Goal: Transaction & Acquisition: Purchase product/service

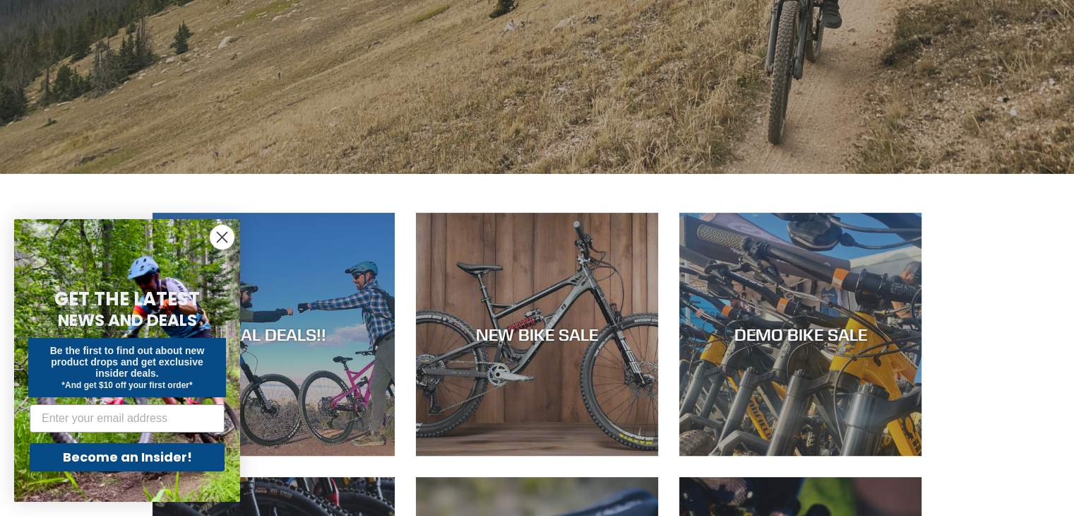
click at [225, 238] on circle "Close dialog" at bounding box center [221, 236] width 23 height 23
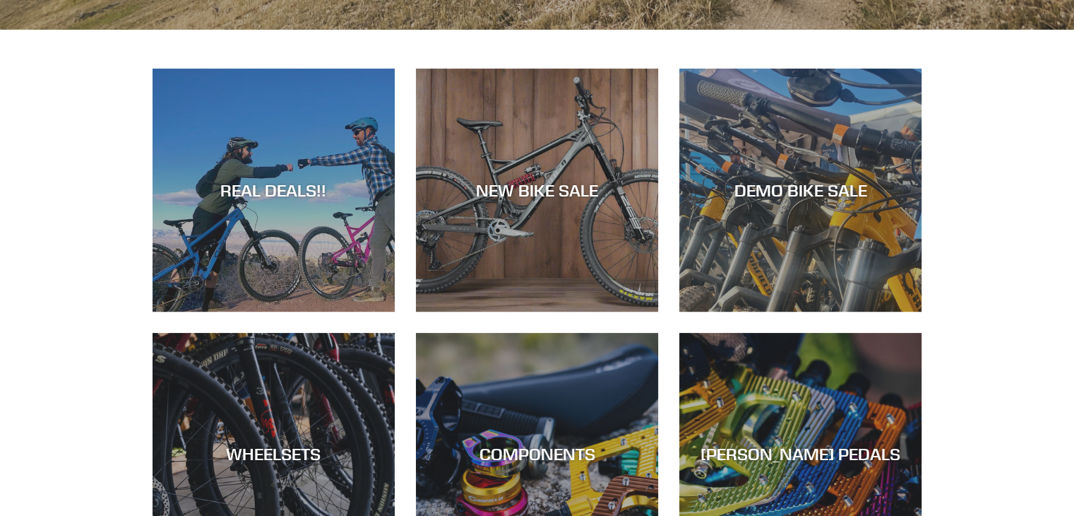
scroll to position [565, 0]
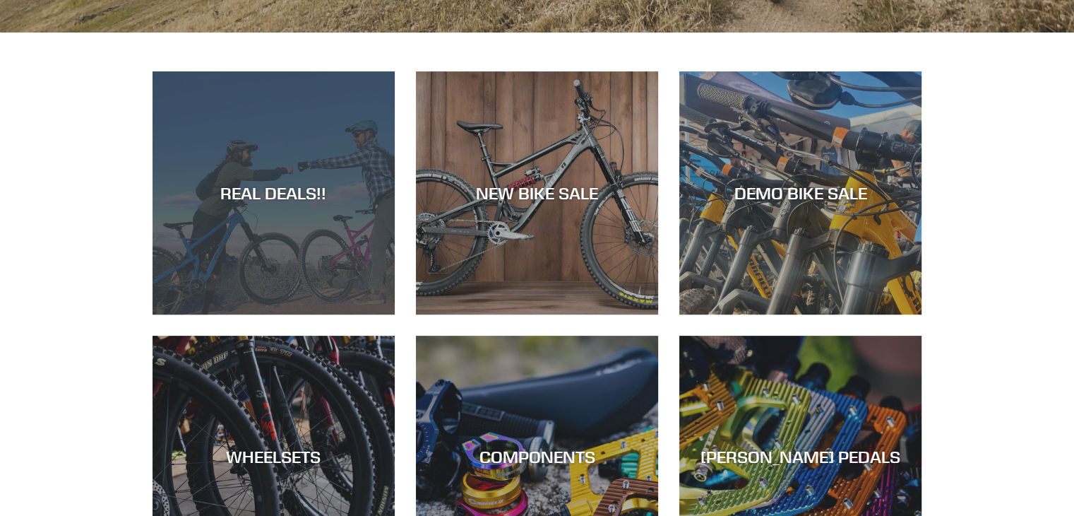
click at [263, 195] on div "REAL DEALS!!" at bounding box center [274, 193] width 242 height 20
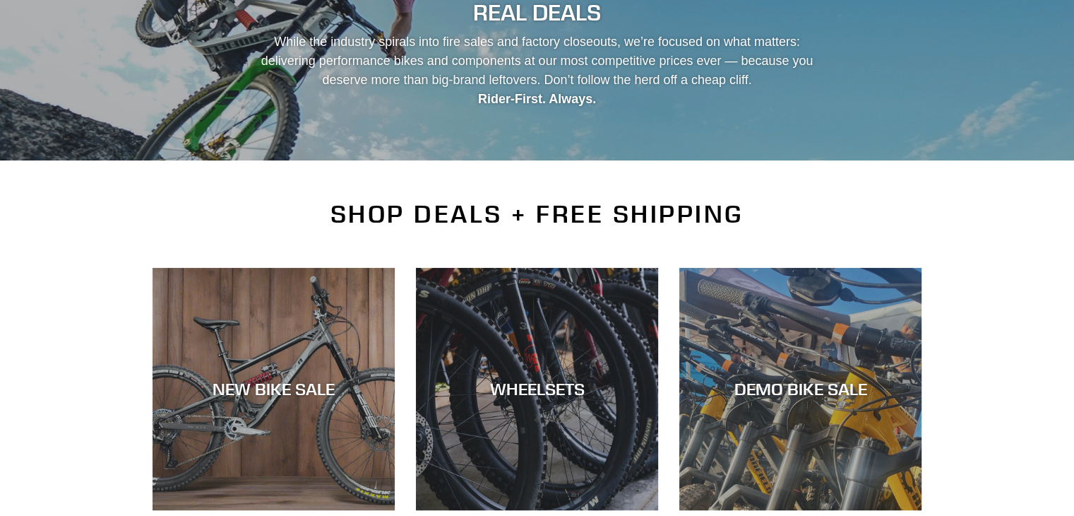
scroll to position [141, 0]
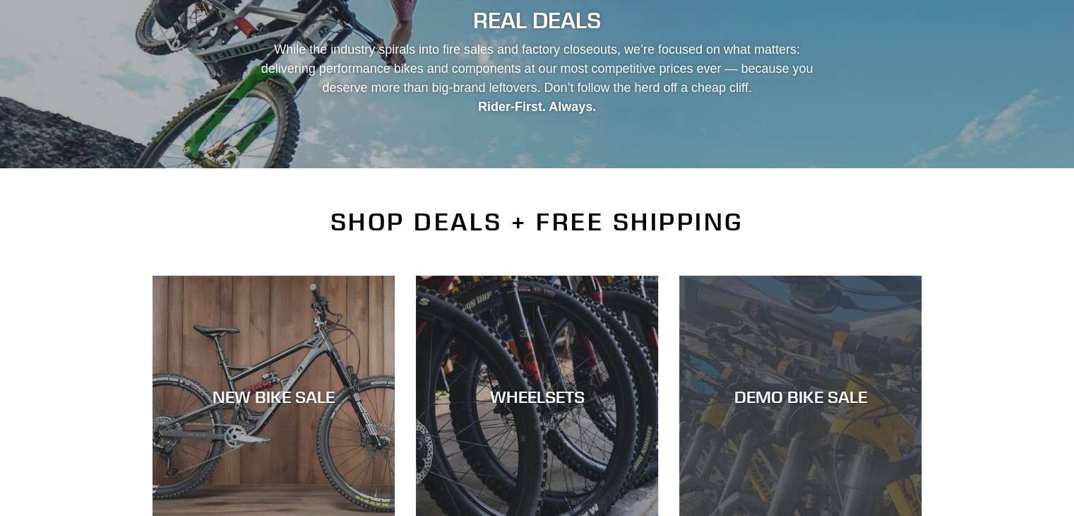
click at [820, 391] on div "DEMO BIKE SALE" at bounding box center [800, 396] width 242 height 20
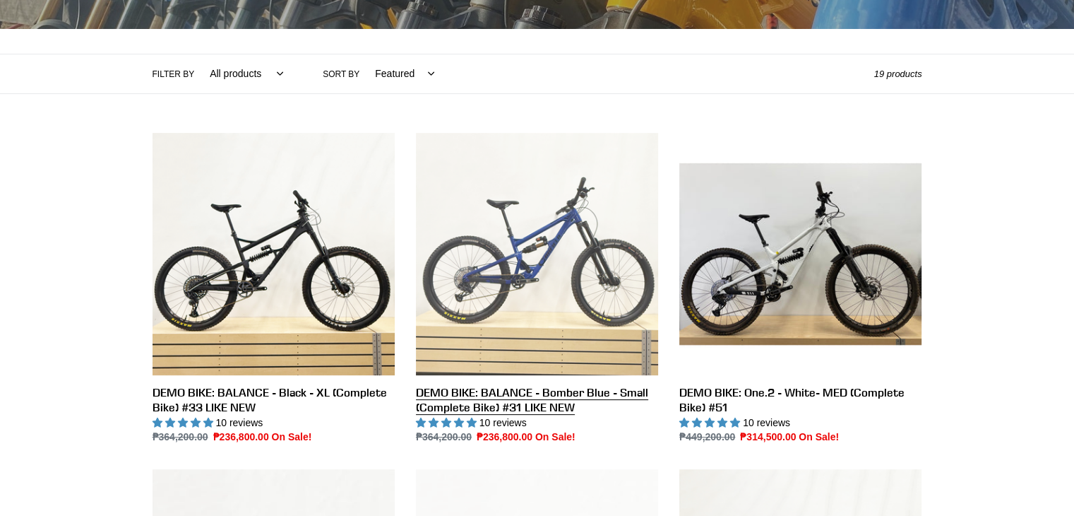
scroll to position [283, 0]
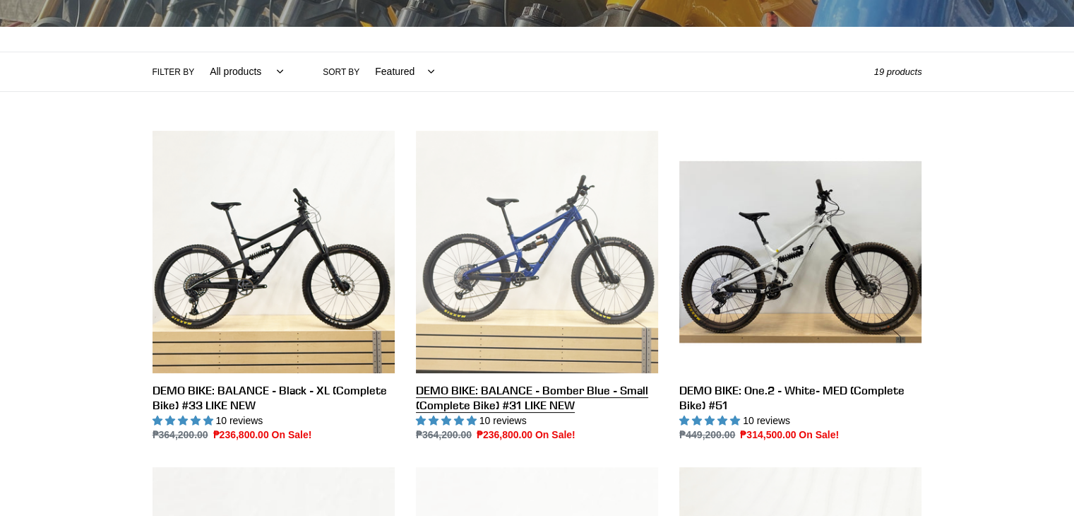
click at [511, 273] on link "DEMO BIKE: BALANCE - Bomber Blue - Small (Complete Bike) #31 LIKE NEW" at bounding box center [537, 287] width 242 height 312
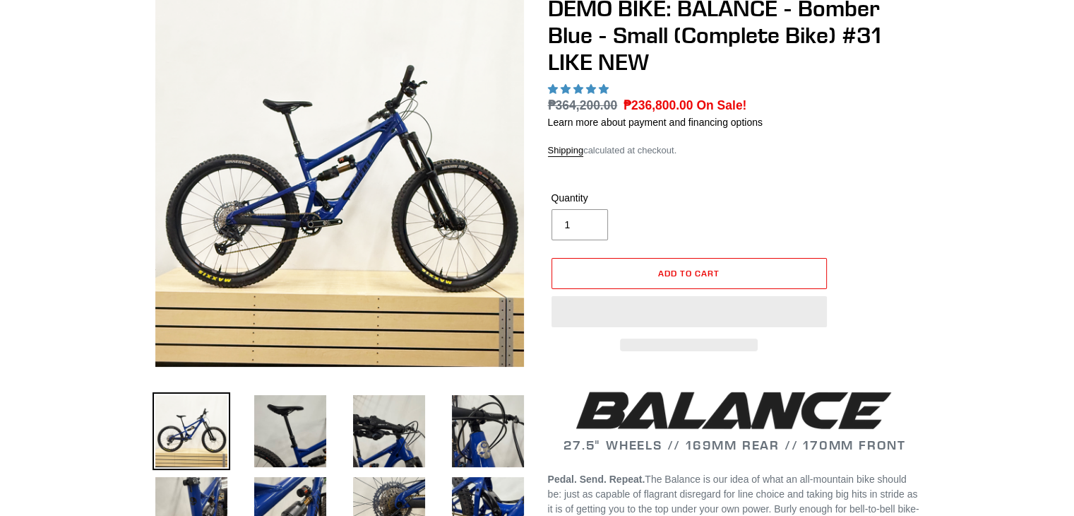
scroll to position [424, 0]
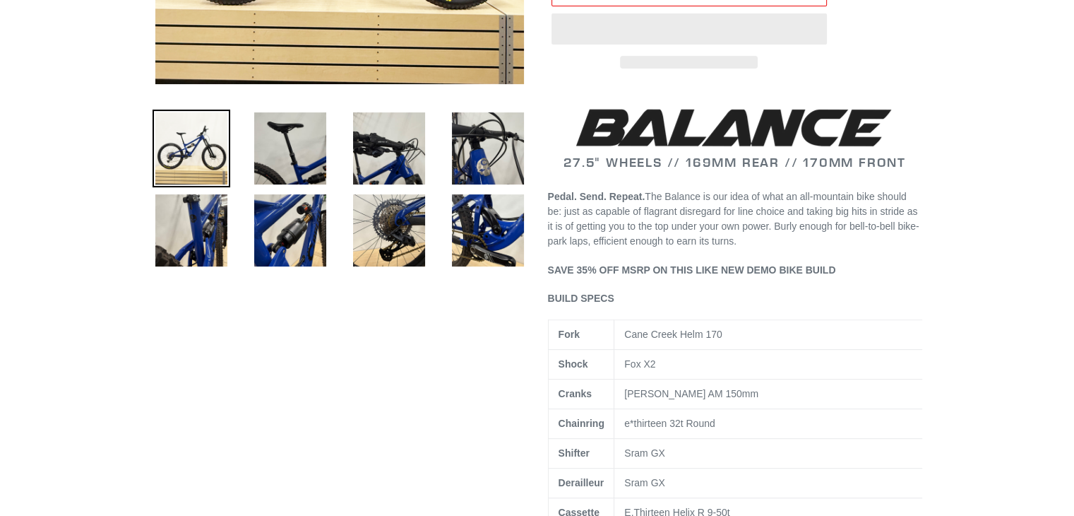
select select "highest-rating"
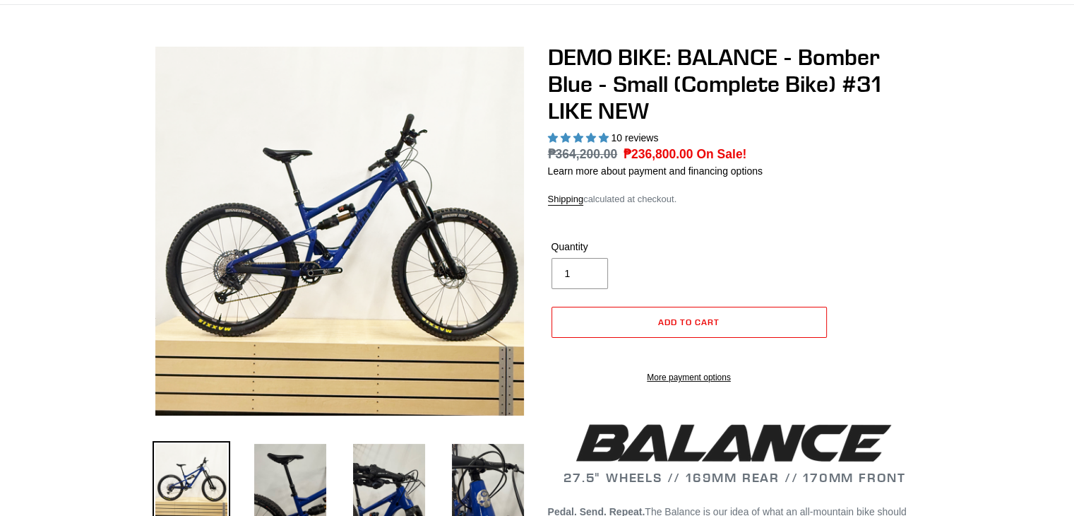
scroll to position [71, 0]
